Goal: Check status

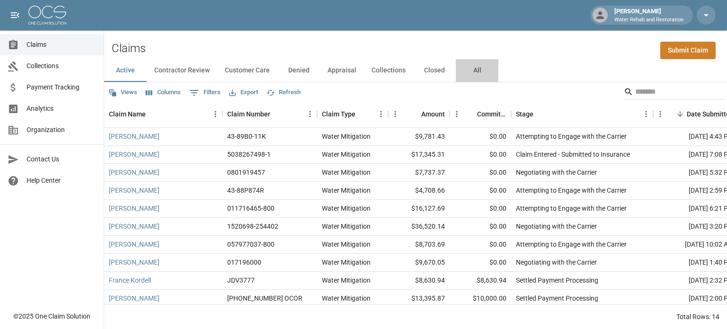
click at [478, 69] on button "All" at bounding box center [477, 70] width 43 height 23
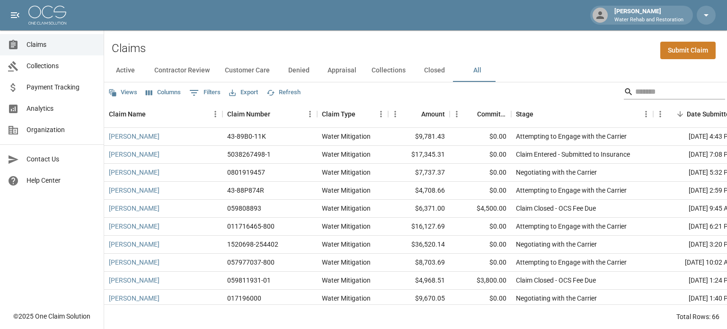
click at [659, 90] on input "Search" at bounding box center [673, 91] width 76 height 15
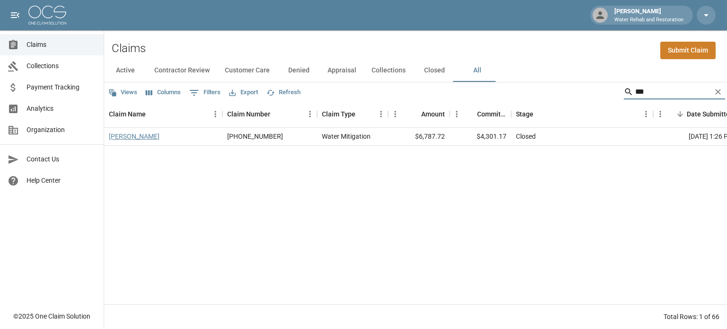
type input "***"
click at [132, 134] on link "[PERSON_NAME]" at bounding box center [134, 136] width 51 height 9
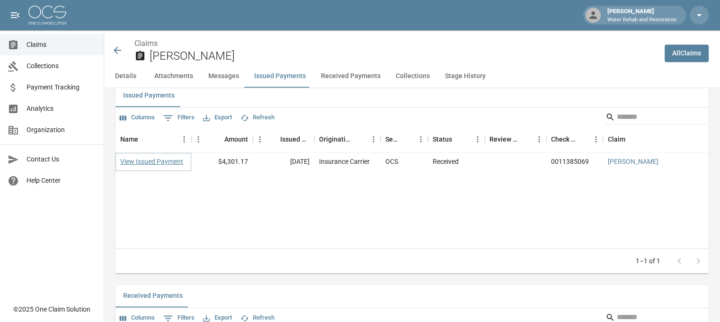
click at [164, 166] on link "View Issued Payment" at bounding box center [151, 161] width 63 height 9
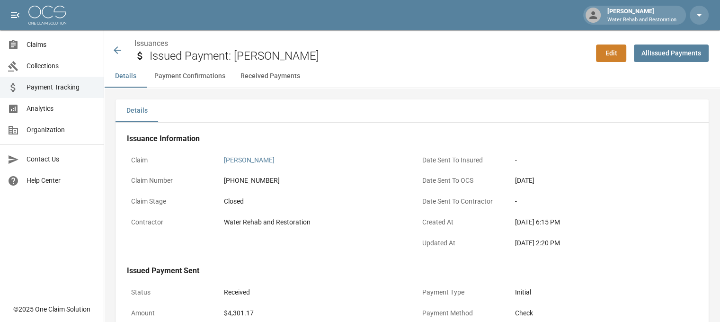
click at [120, 47] on icon at bounding box center [117, 49] width 11 height 11
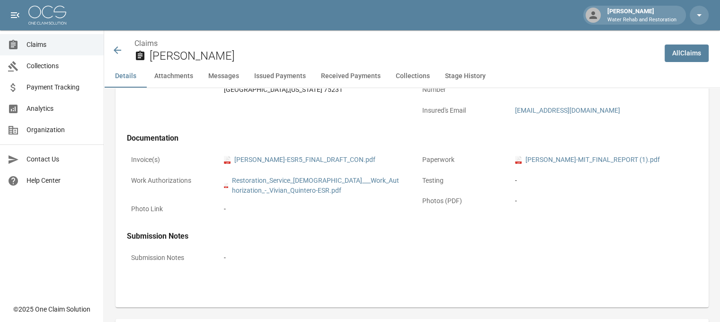
click at [19, 62] on div "Collections" at bounding box center [17, 66] width 19 height 11
